Goal: Check status: Check status

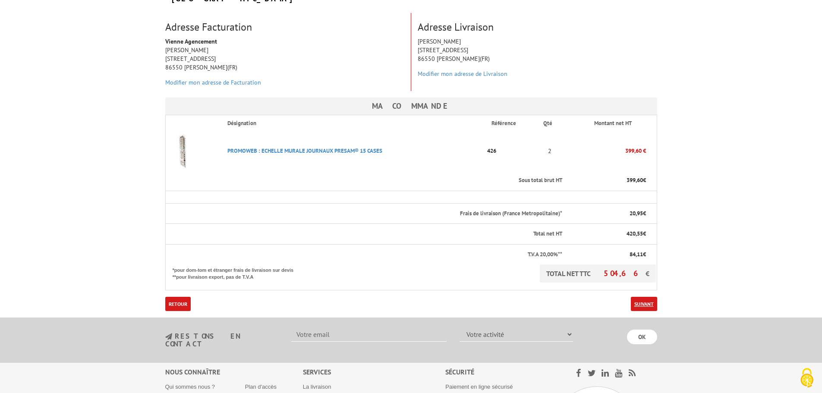
click at [636, 297] on link "Suivant" at bounding box center [644, 304] width 26 height 14
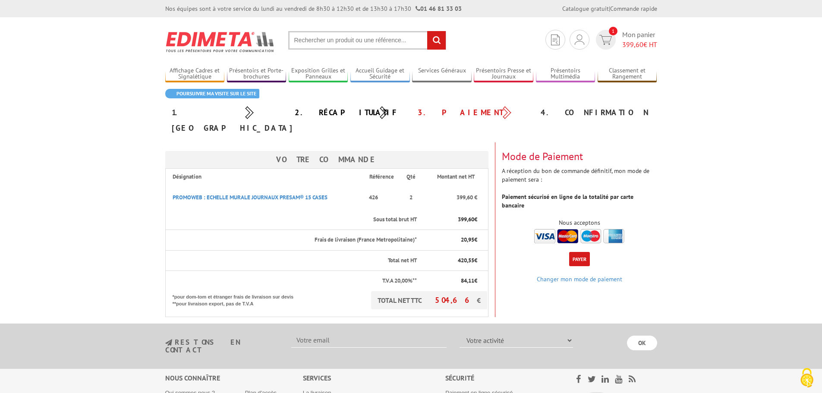
click at [579, 252] on button "Payer" at bounding box center [579, 259] width 21 height 14
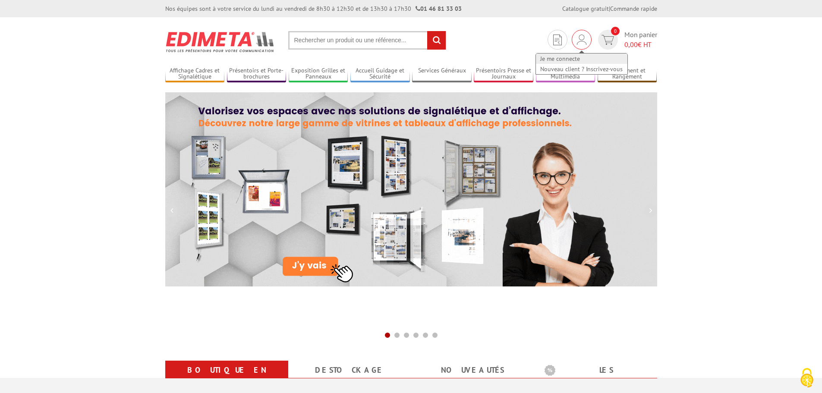
click at [570, 54] on link "Je me connecte" at bounding box center [581, 59] width 91 height 10
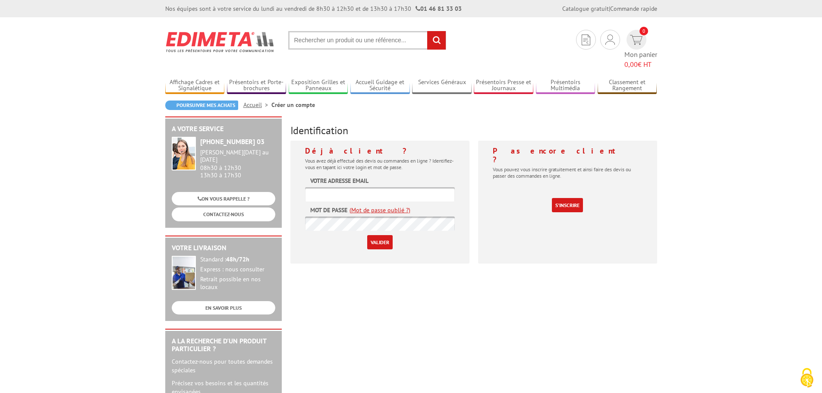
type input "m.brunet@vienne-agencement.fr"
click at [383, 223] on form "Votre adresse email m.brunet@vienne-agencement.fr Mot de passe (Mot de passe ou…" at bounding box center [380, 212] width 150 height 73
click at [381, 235] on input "Valider" at bounding box center [379, 242] width 25 height 14
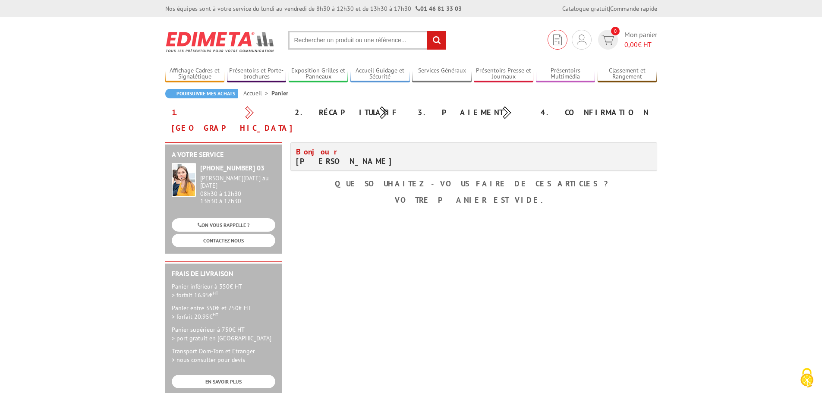
click at [561, 37] on link at bounding box center [558, 40] width 20 height 20
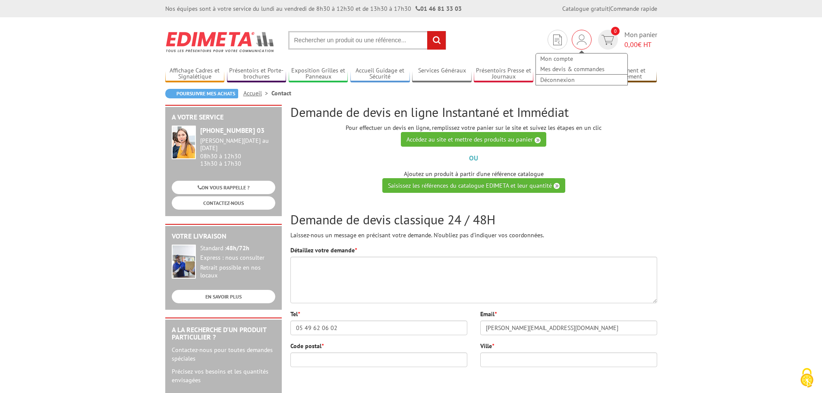
click at [585, 42] on img at bounding box center [581, 40] width 9 height 10
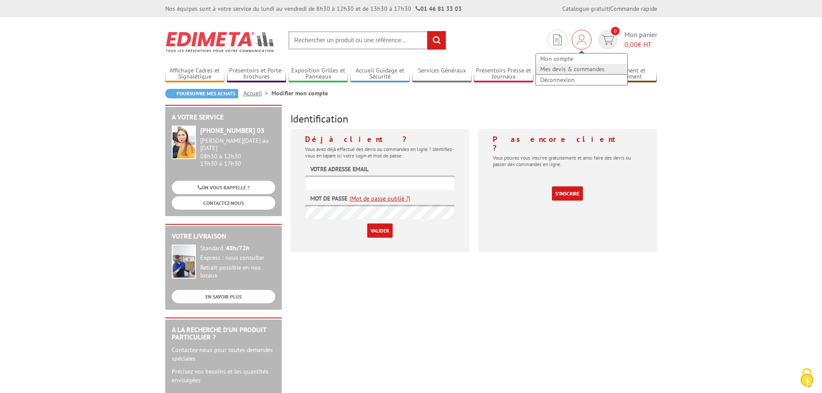
type input "[PERSON_NAME][EMAIL_ADDRESS][DOMAIN_NAME]"
click at [572, 66] on link "Mes devis & commandes" at bounding box center [581, 69] width 91 height 10
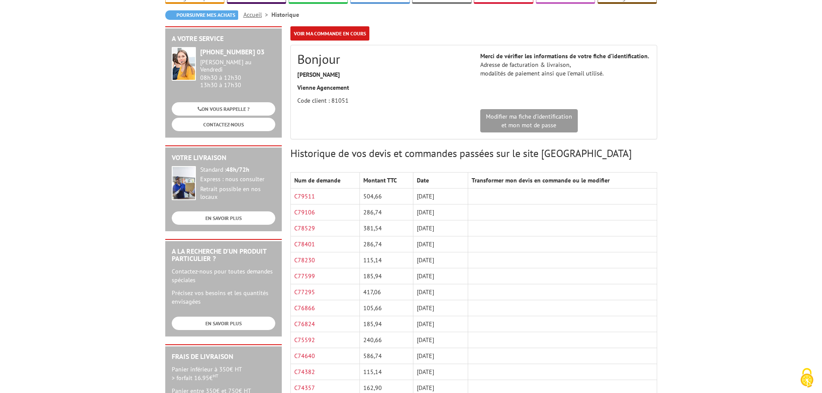
scroll to position [86, 0]
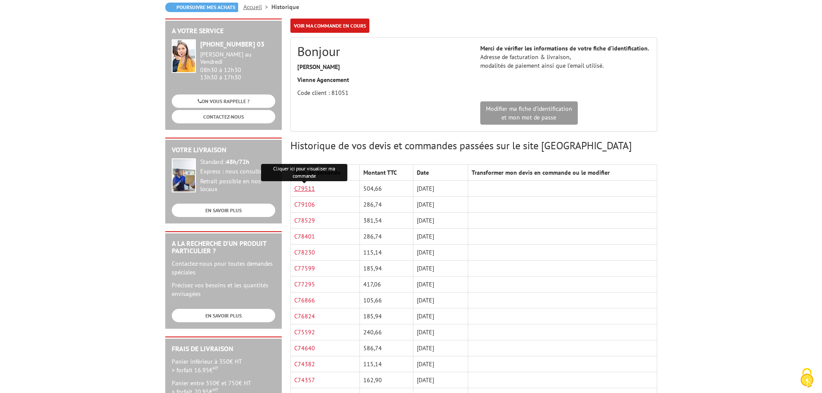
click at [309, 189] on link "C79511" at bounding box center [304, 189] width 21 height 8
click at [514, 194] on td at bounding box center [562, 189] width 189 height 16
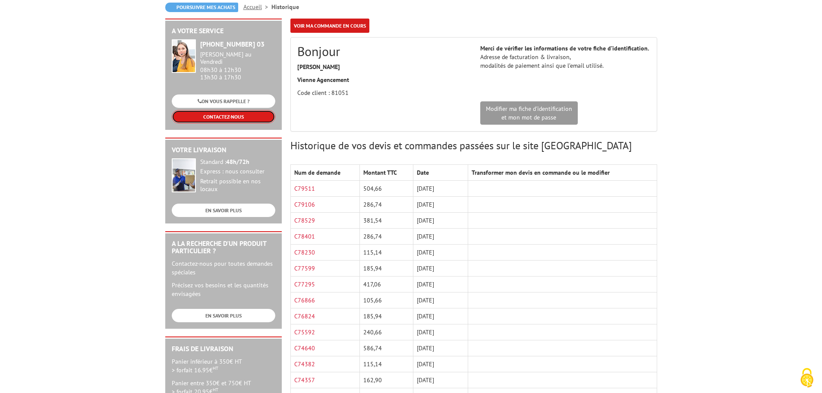
click at [207, 110] on link "CONTACTEZ-NOUS" at bounding box center [224, 116] width 104 height 13
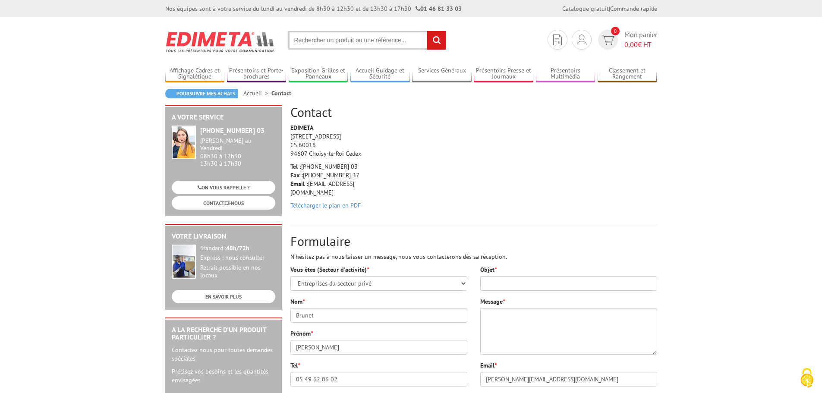
click at [326, 168] on p "Tel : +33 (0)1 46 81 33 03 Fax : +33 (0)1 45 73 24 37 Email : info@edimeta.fr" at bounding box center [331, 179] width 82 height 35
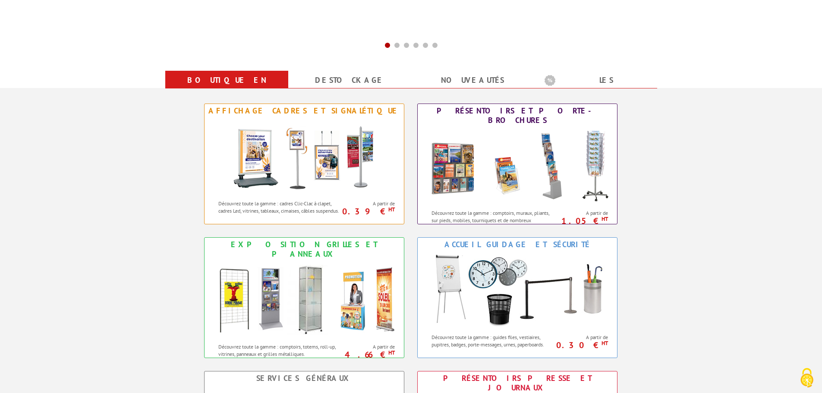
scroll to position [302, 0]
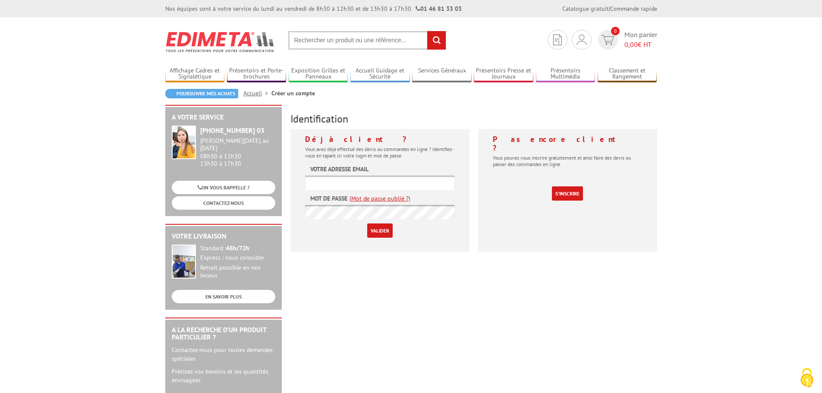
type input "[PERSON_NAME][EMAIL_ADDRESS][DOMAIN_NAME]"
click at [376, 231] on input "Valider" at bounding box center [379, 231] width 25 height 14
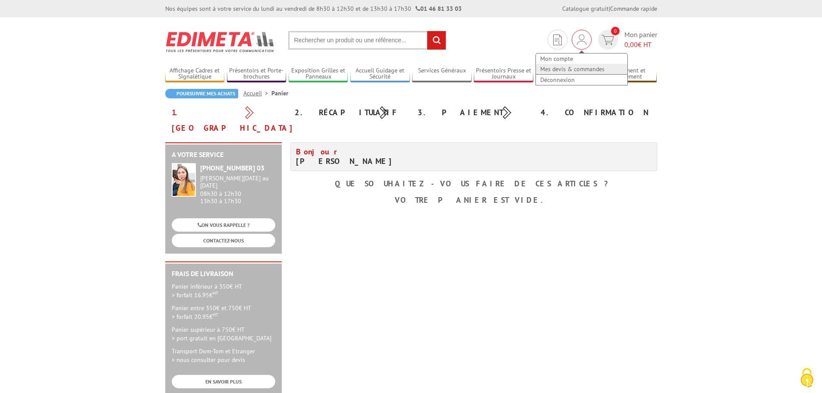
click at [568, 69] on link "Mes devis & commandes" at bounding box center [581, 69] width 91 height 10
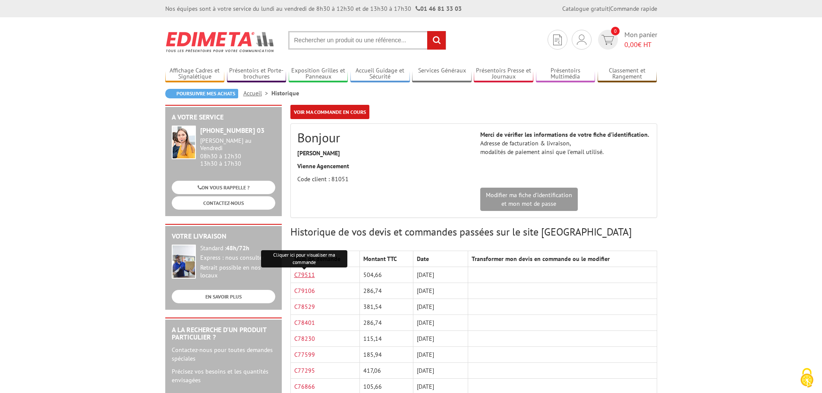
click at [305, 277] on link "C79511" at bounding box center [304, 275] width 21 height 8
